Goal: Use online tool/utility: Use online tool/utility

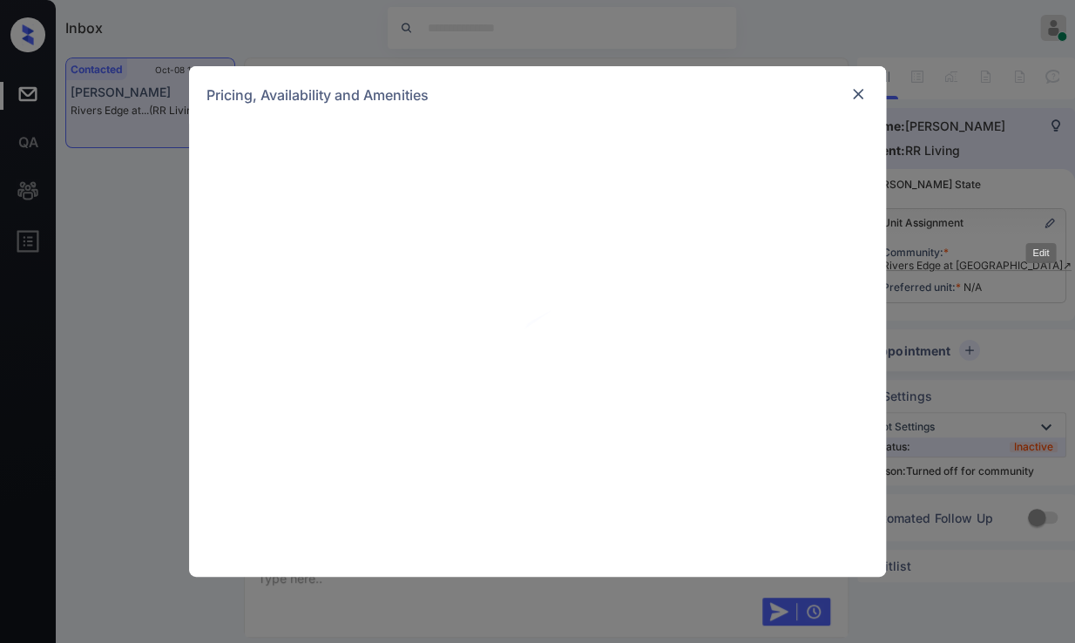
scroll to position [1324, 0]
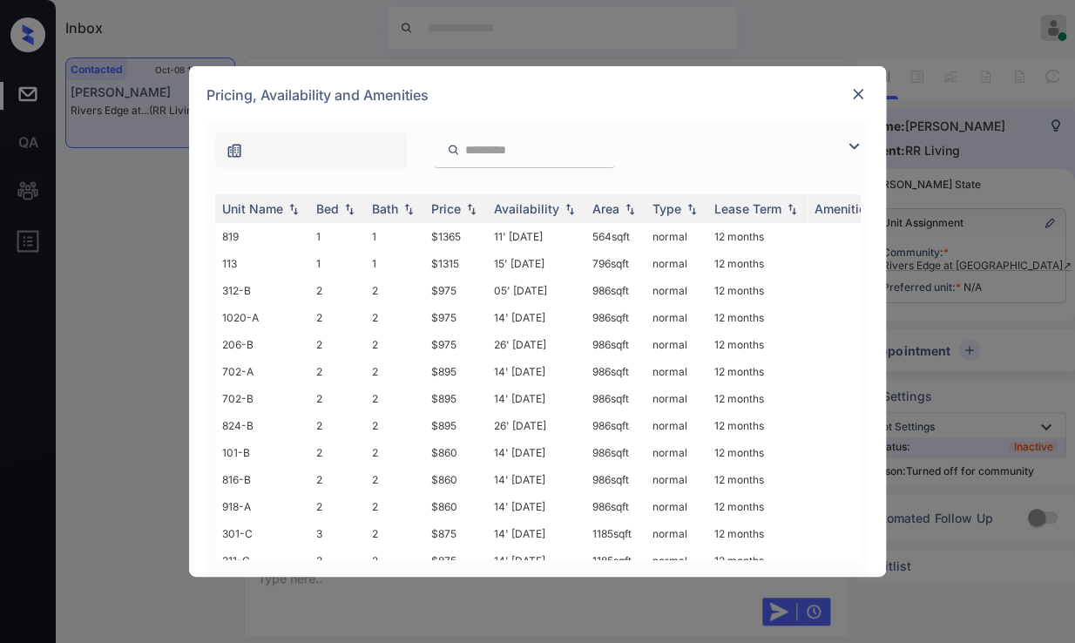
click at [851, 143] on img at bounding box center [854, 146] width 21 height 21
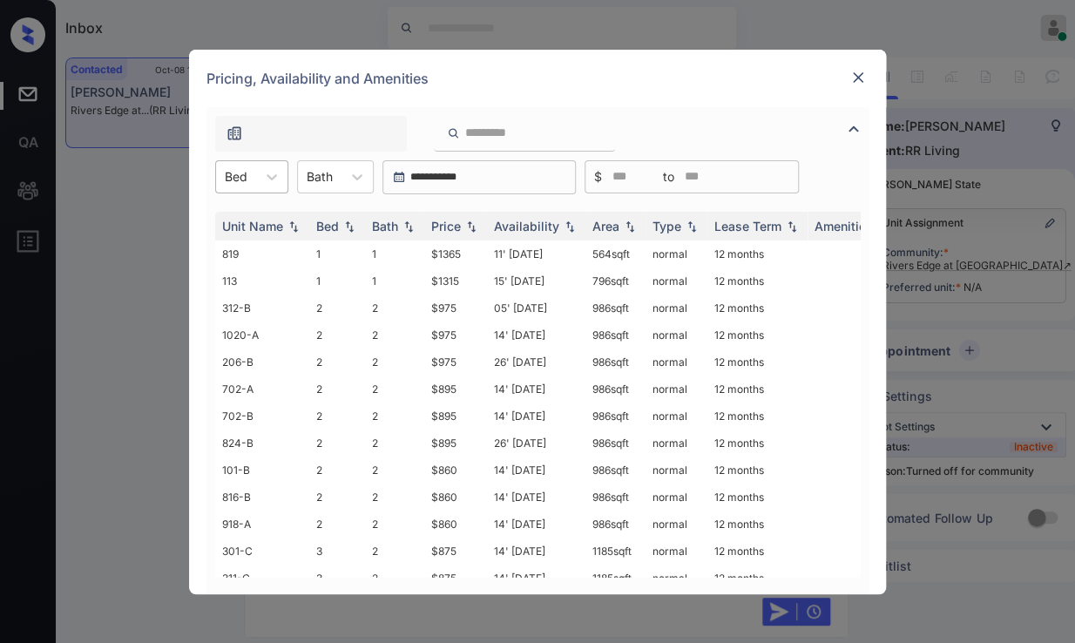
click at [248, 189] on div "Bed" at bounding box center [251, 176] width 73 height 33
click at [261, 241] on div "2" at bounding box center [251, 250] width 73 height 31
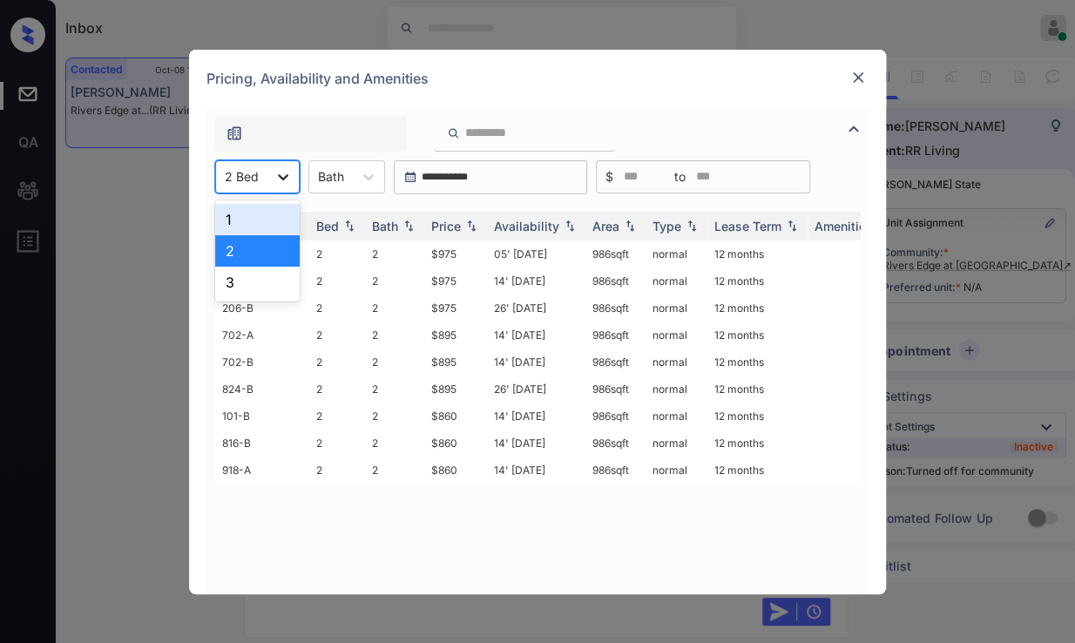
click at [268, 175] on div at bounding box center [283, 176] width 31 height 31
click at [260, 219] on div "1" at bounding box center [257, 219] width 85 height 31
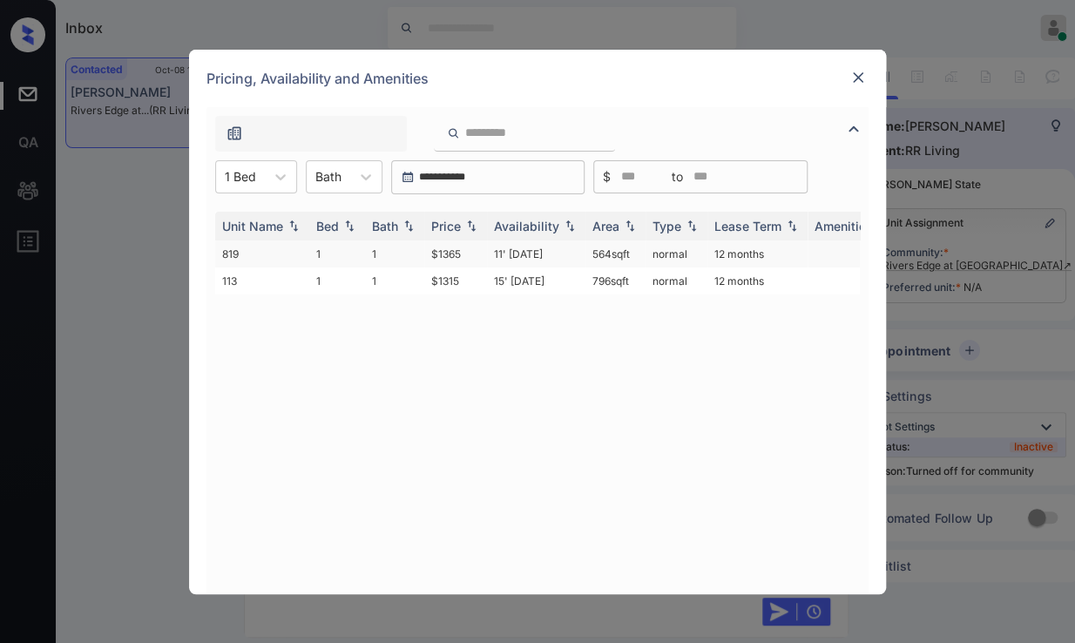
click at [451, 255] on td "$1365" at bounding box center [455, 254] width 63 height 27
click at [451, 254] on td "$1365" at bounding box center [455, 254] width 63 height 27
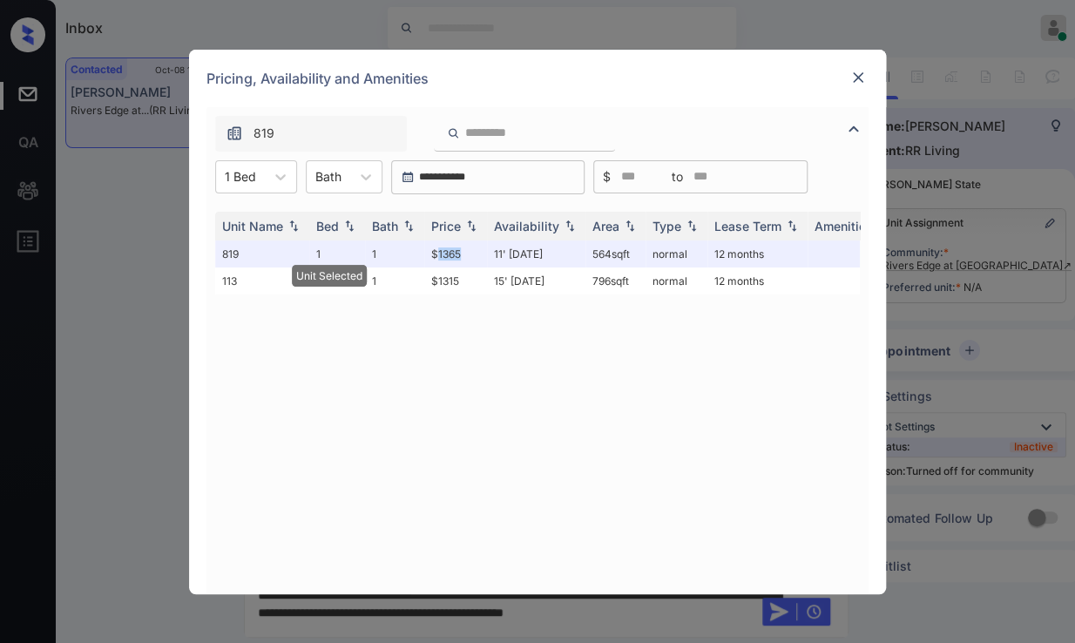
click at [859, 73] on img at bounding box center [858, 77] width 17 height 17
